Goal: Task Accomplishment & Management: Manage account settings

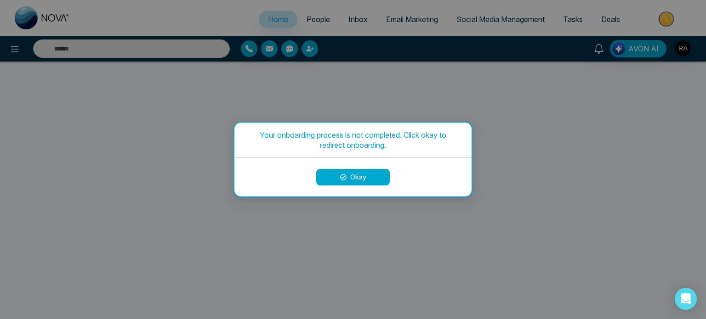
select select "*"
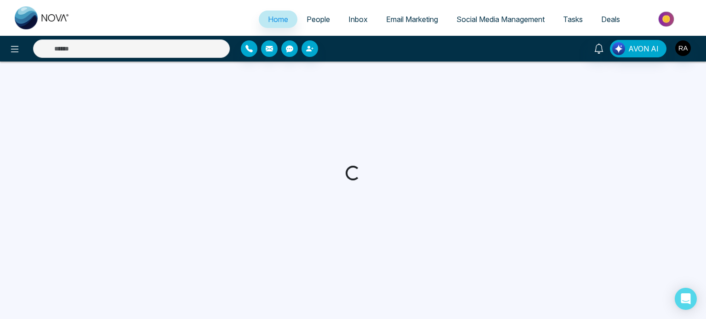
select select "*"
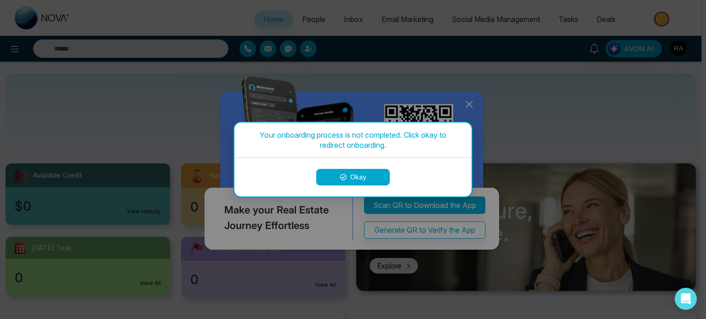
click at [364, 178] on button "Okay" at bounding box center [353, 177] width 74 height 17
